Goal: Check status

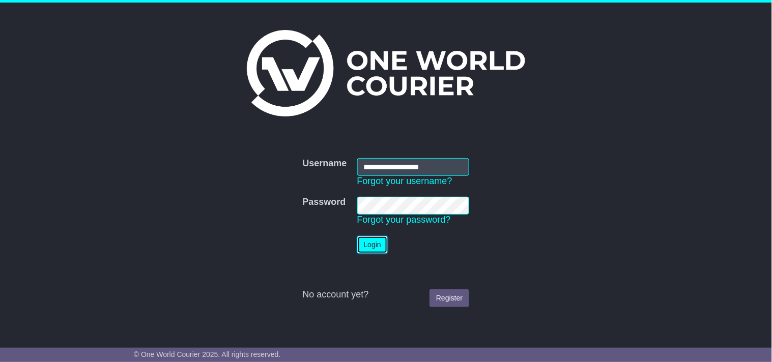
click at [380, 246] on button "Login" at bounding box center [372, 245] width 31 height 18
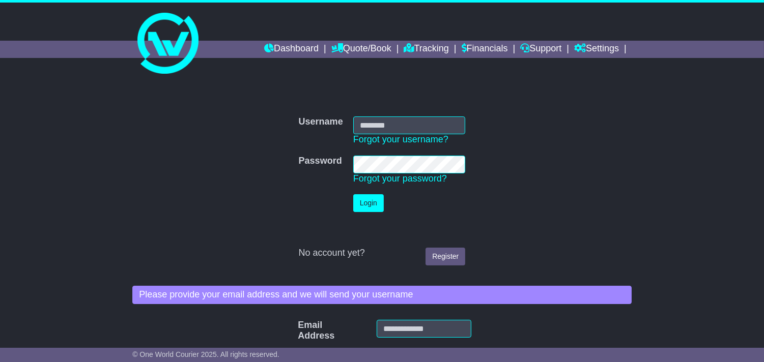
type input "**********"
click at [364, 207] on button "Login" at bounding box center [368, 203] width 31 height 18
